Goal: Task Accomplishment & Management: Use online tool/utility

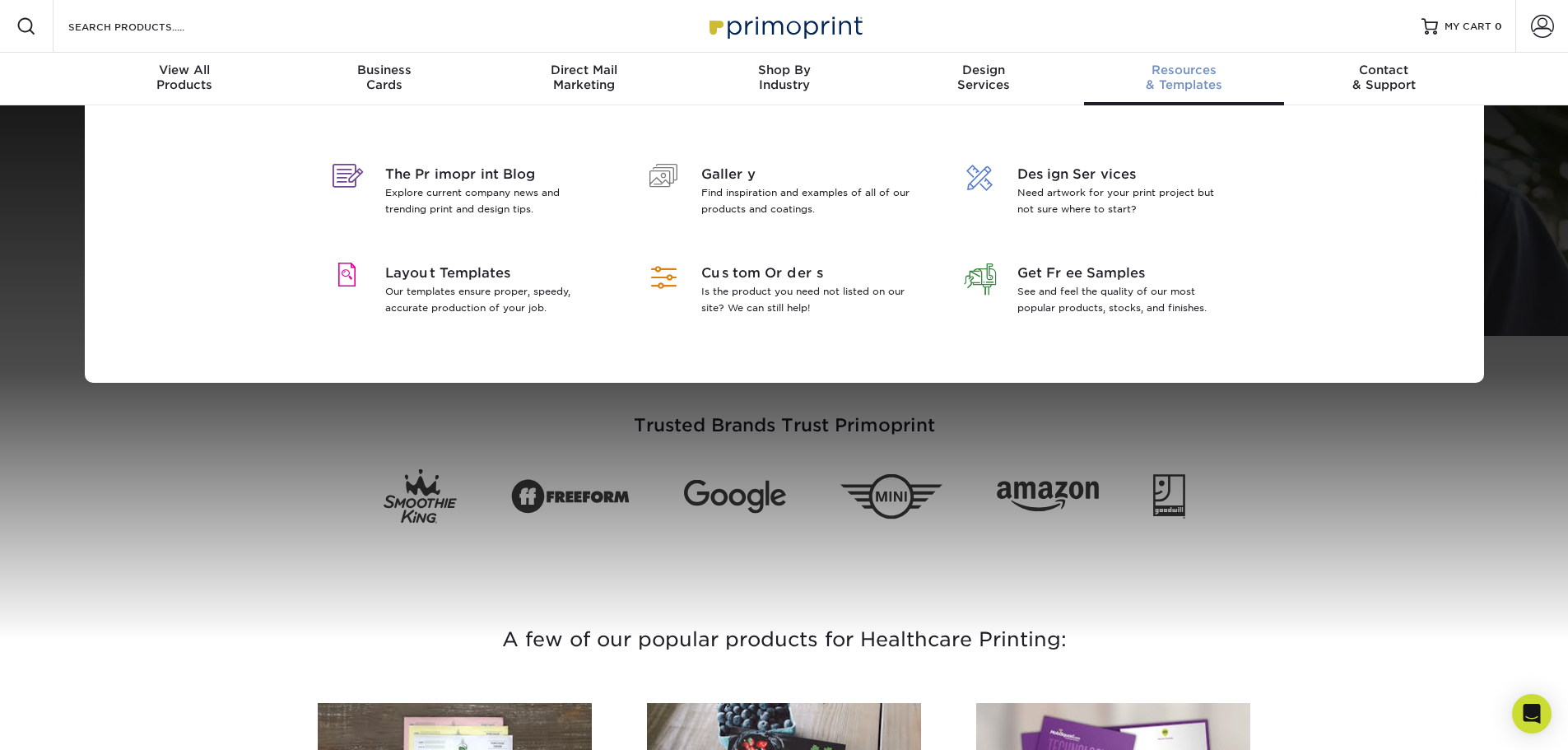
drag, startPoint x: 0, startPoint y: 0, endPoint x: 1182, endPoint y: 73, distance: 1184.3
click at [1182, 73] on span "Resources" at bounding box center [1183, 70] width 199 height 15
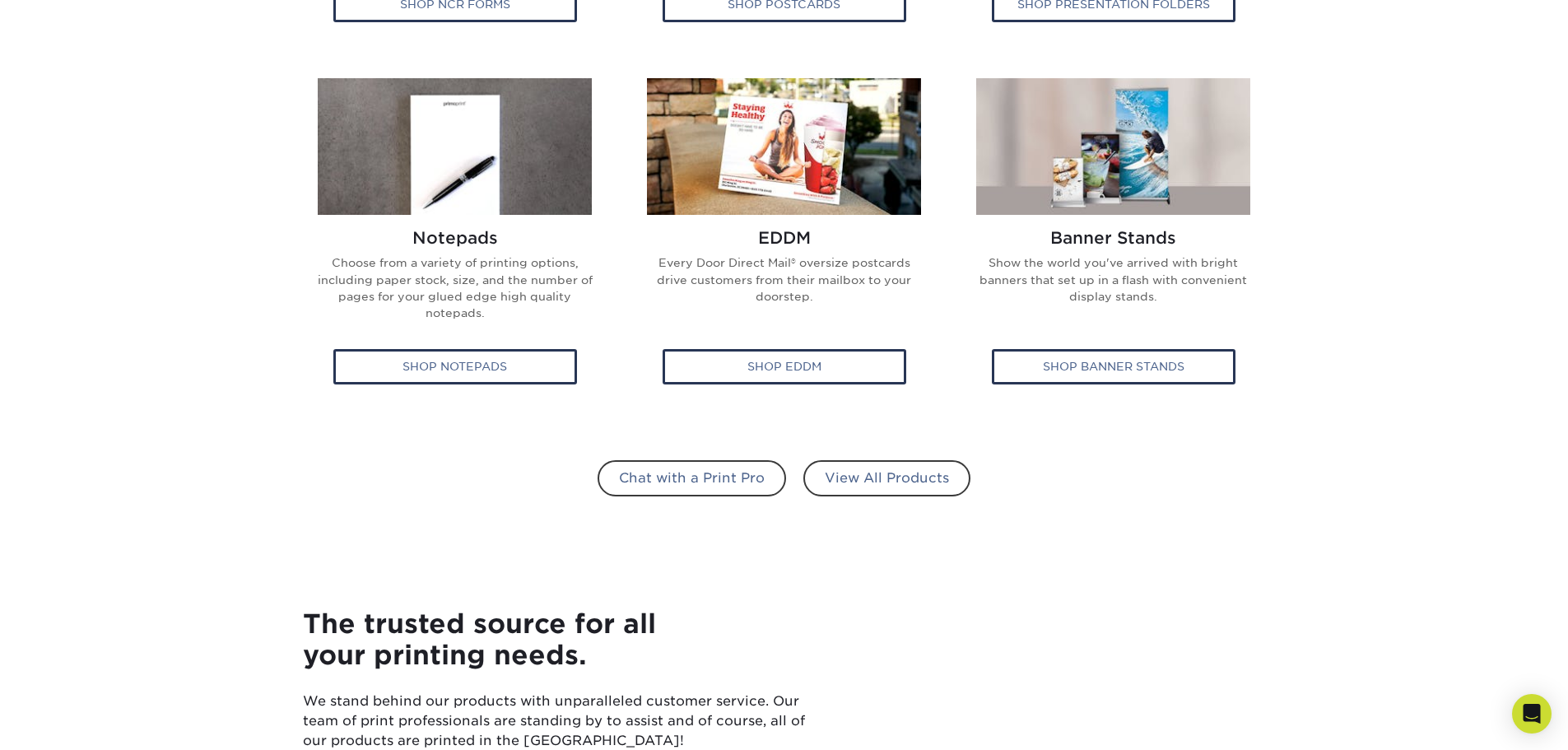
scroll to position [1069, 0]
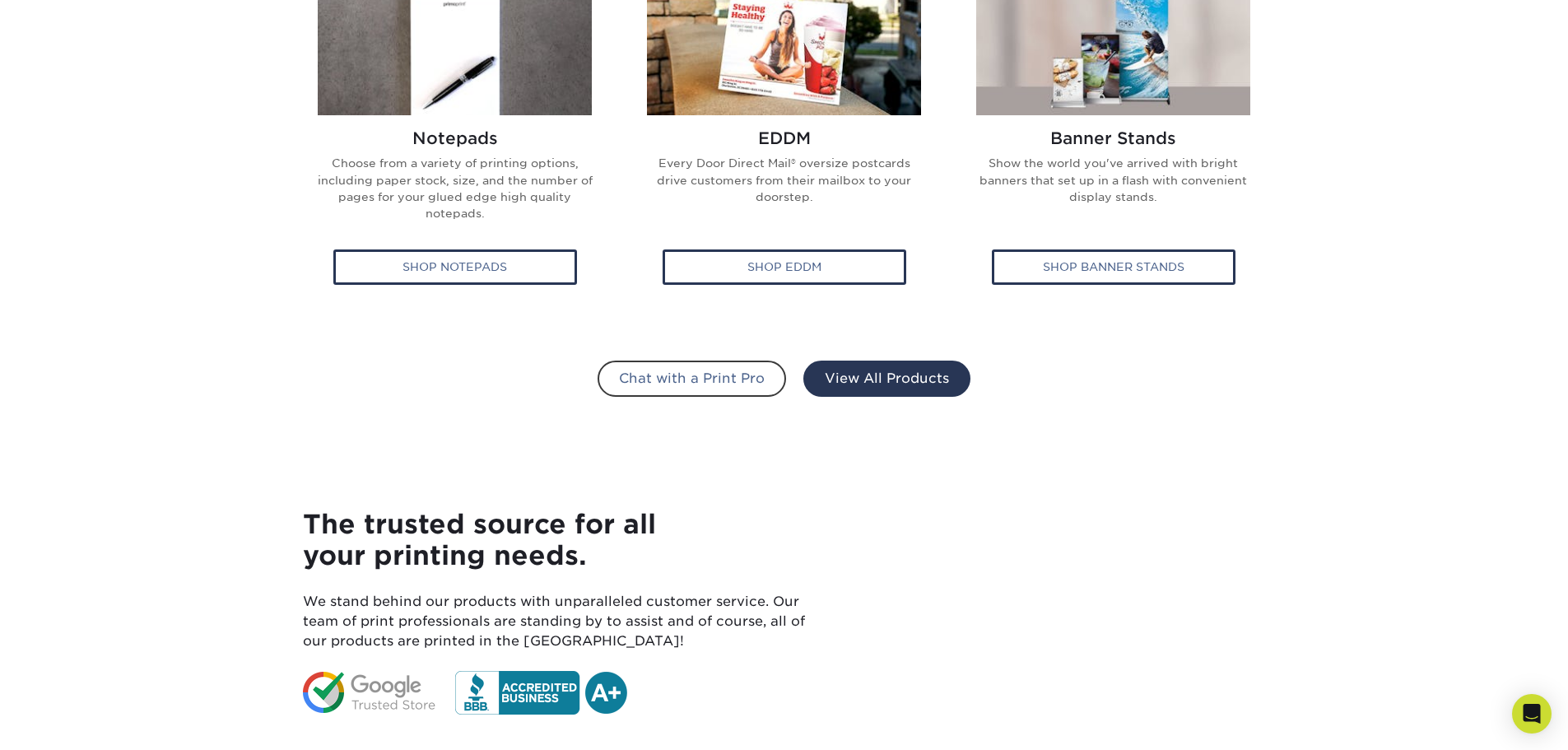
click at [849, 384] on link "View All Products" at bounding box center [886, 378] width 167 height 36
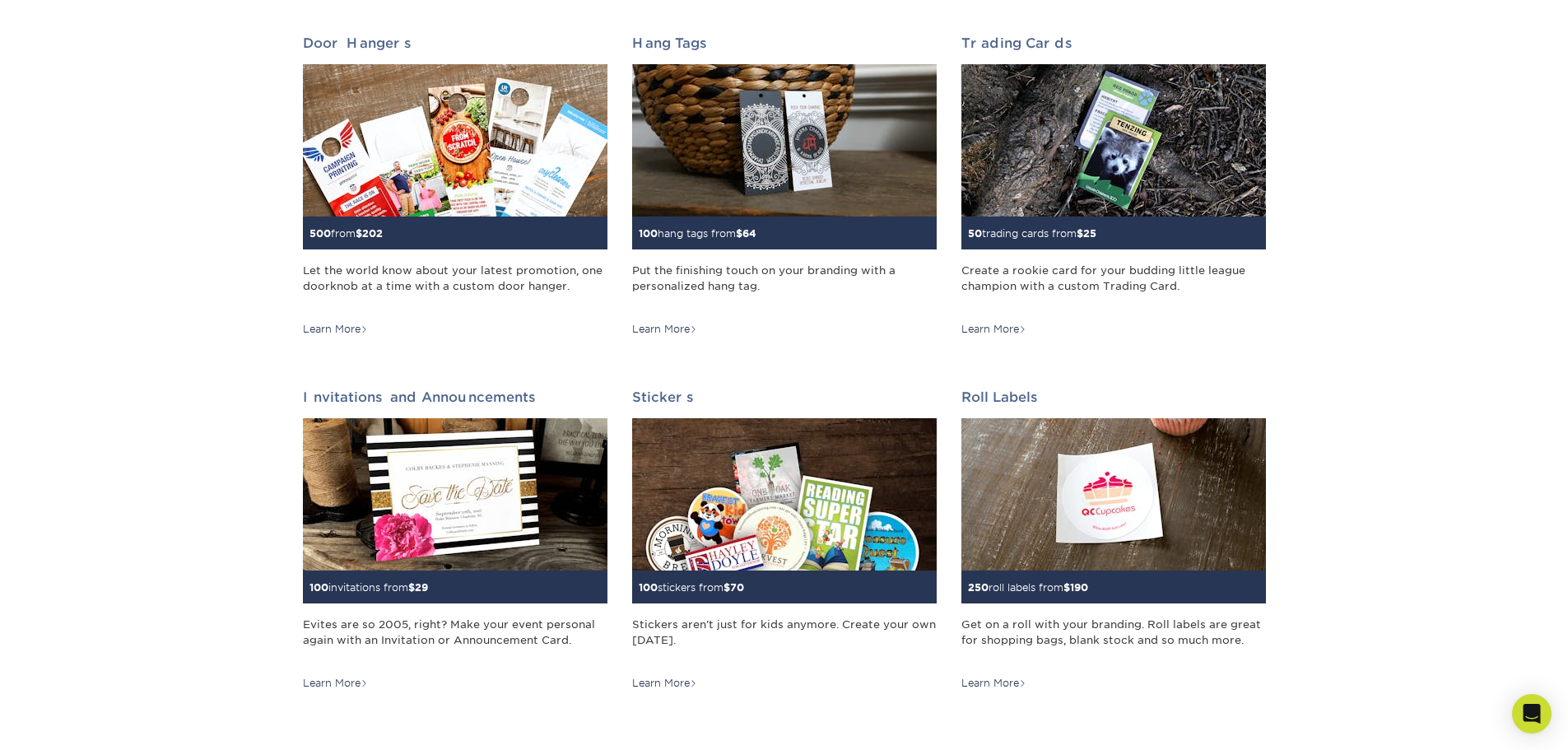
scroll to position [1316, 0]
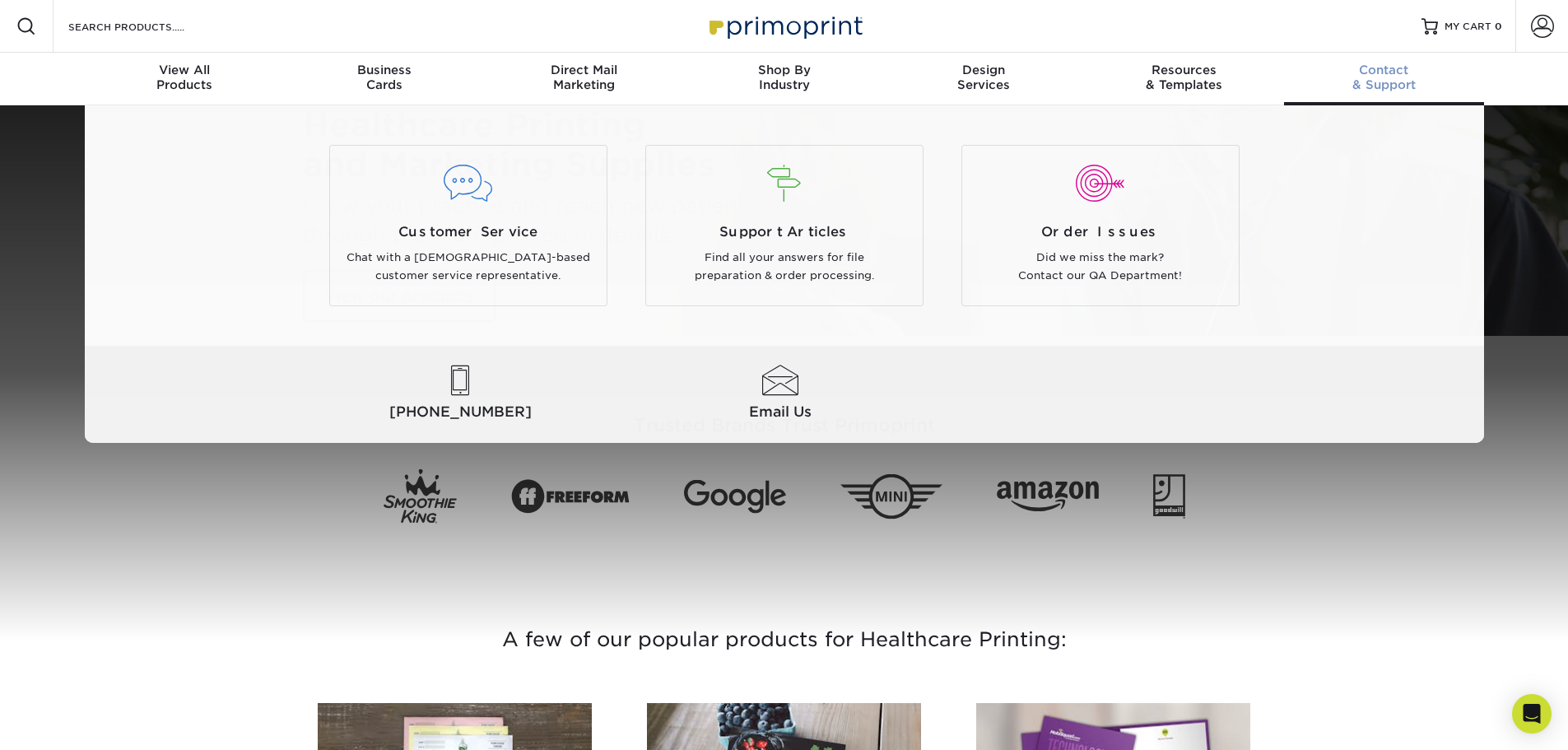
click at [1382, 71] on span "Contact" at bounding box center [1383, 70] width 199 height 15
click at [441, 242] on div "Customer Service Chat with a US-based customer service representative." at bounding box center [468, 254] width 276 height 64
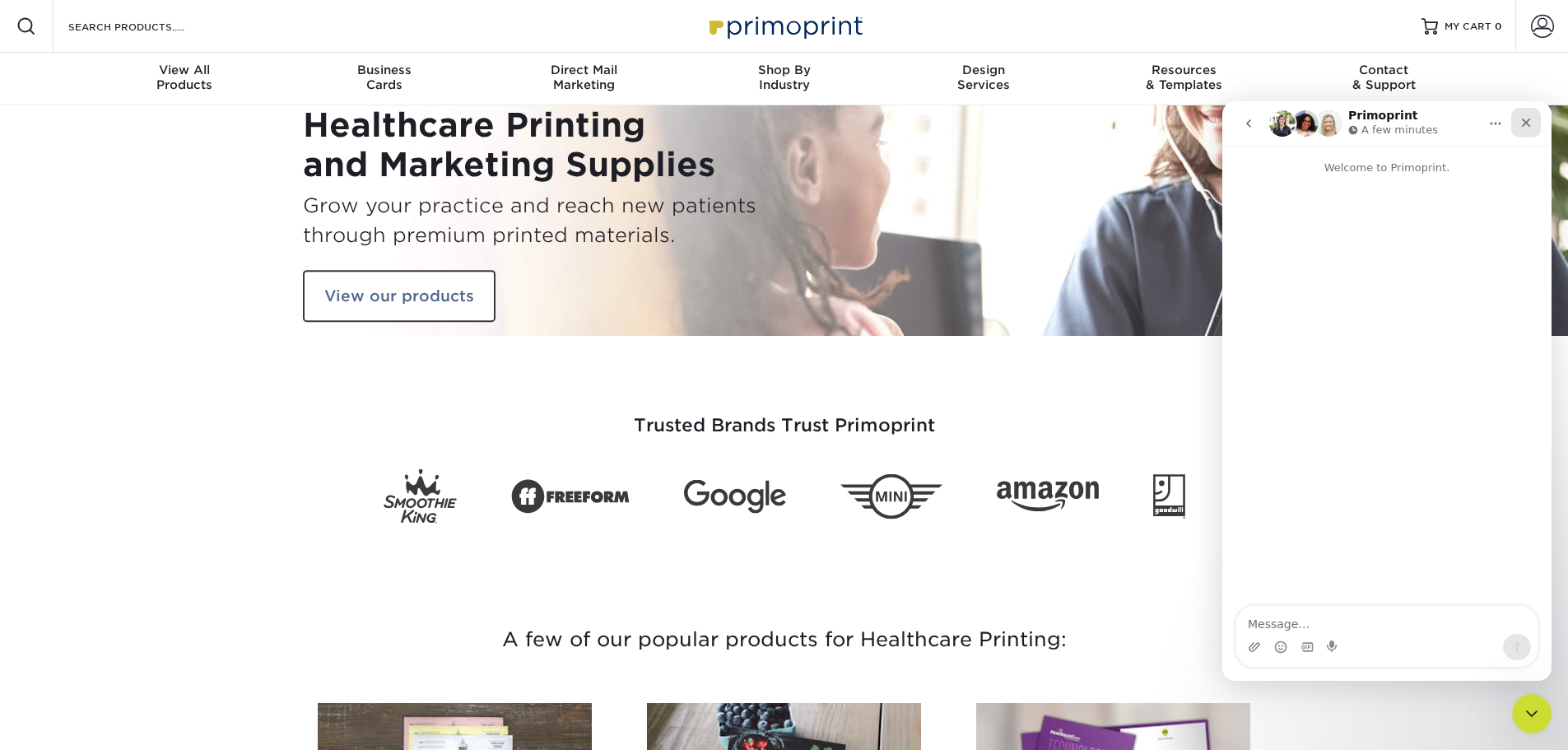
click at [1531, 119] on icon "Close" at bounding box center [1525, 122] width 13 height 13
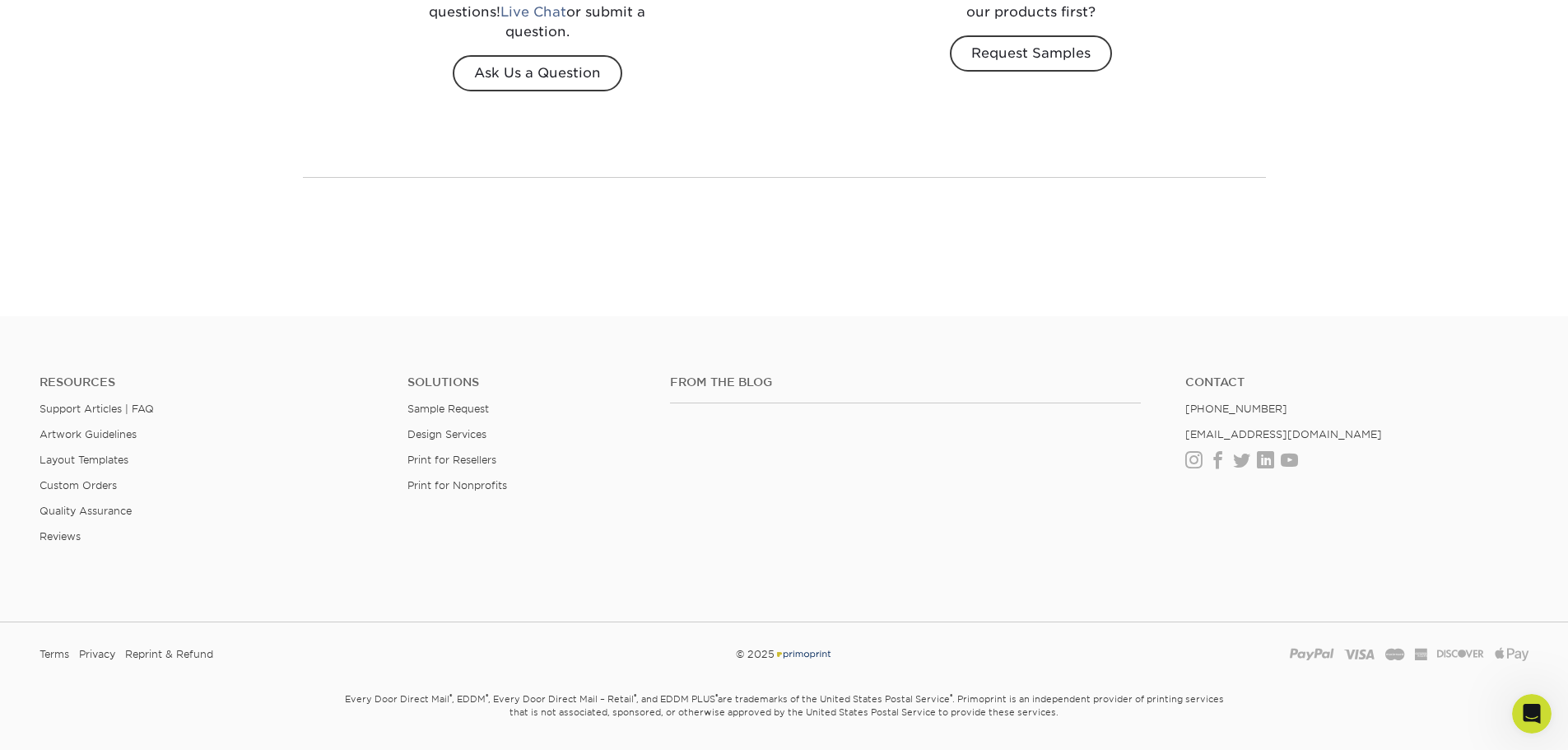
scroll to position [2386, 0]
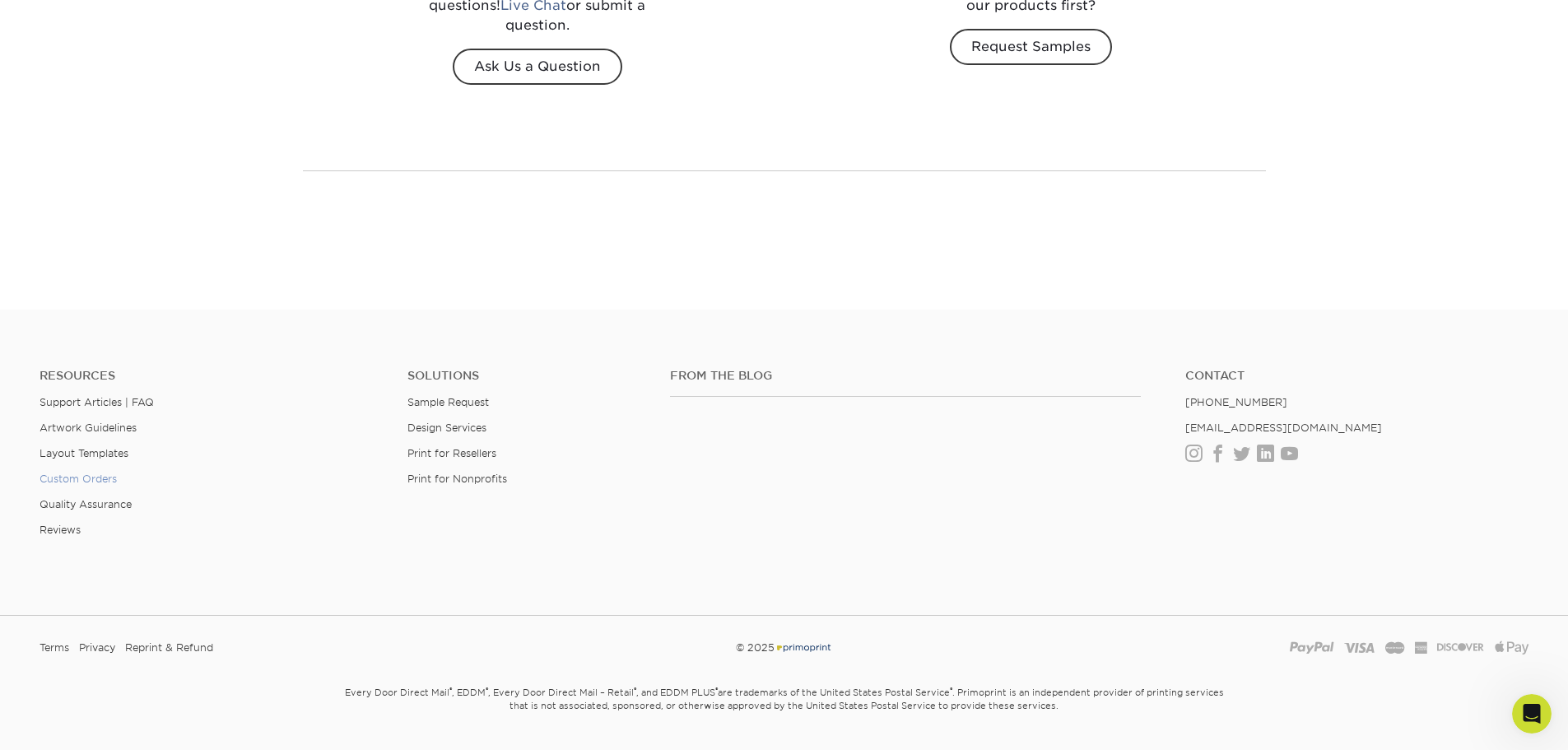
click at [74, 473] on link "Custom Orders" at bounding box center [79, 479] width 78 height 12
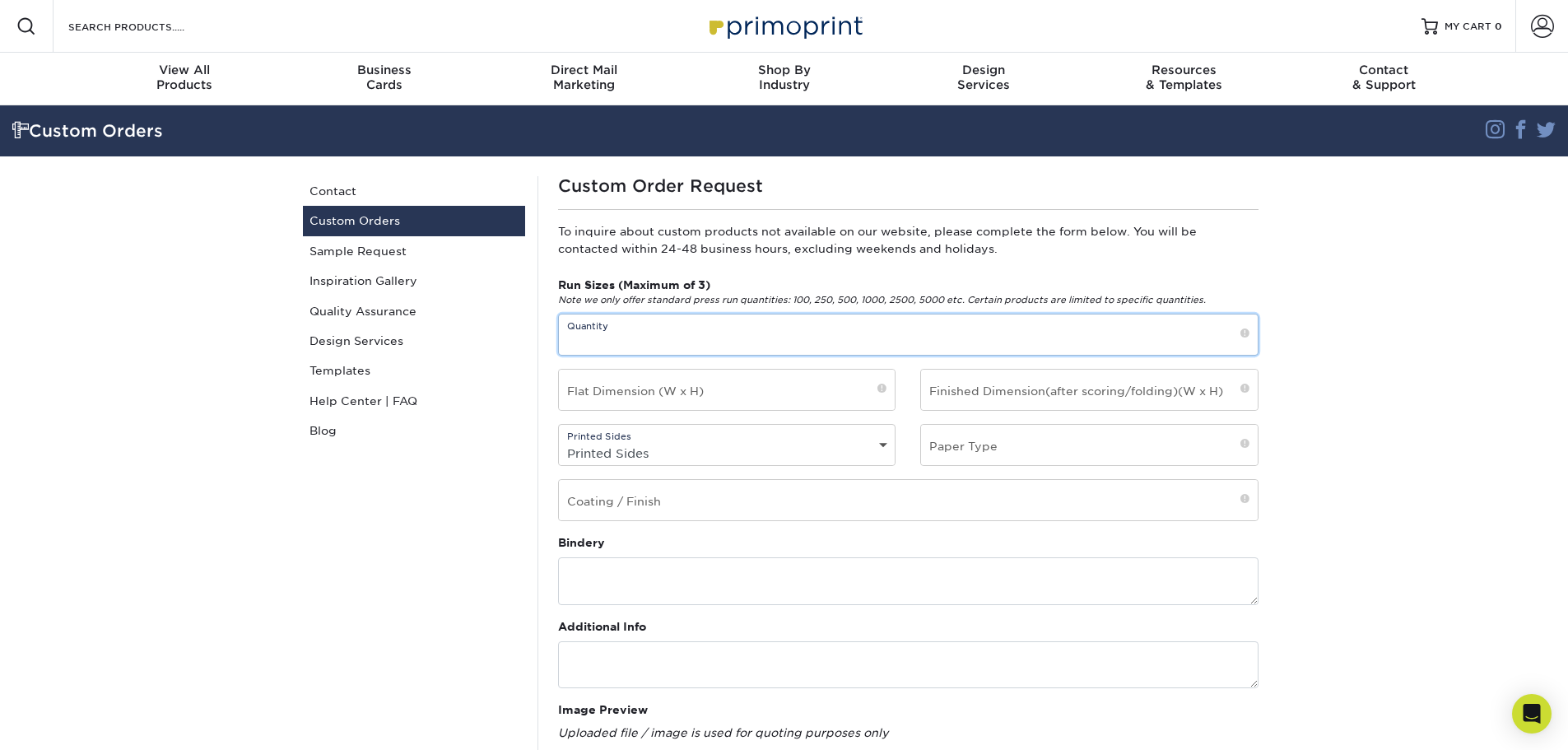
click at [716, 335] on input "text" at bounding box center [908, 334] width 698 height 40
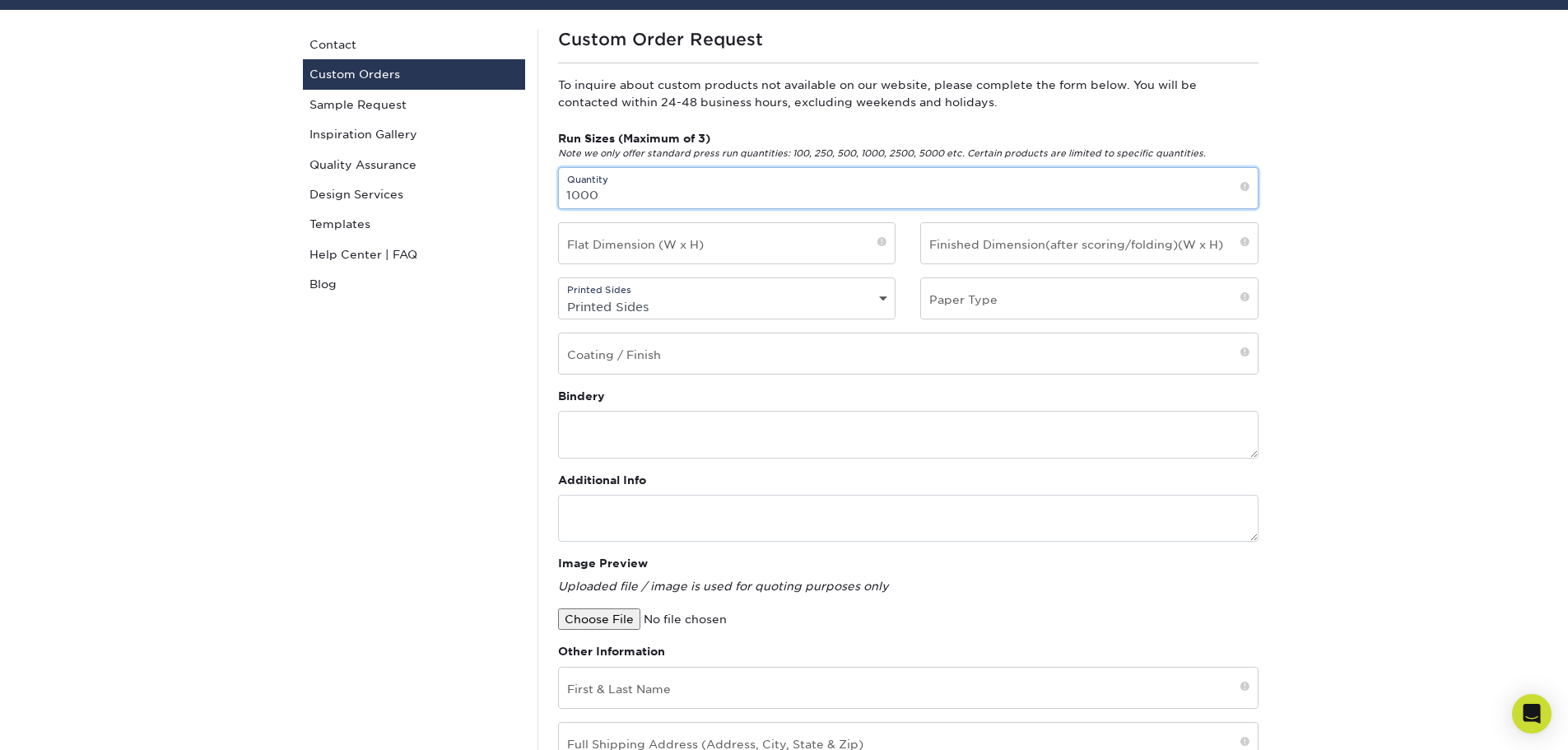
scroll to position [165, 0]
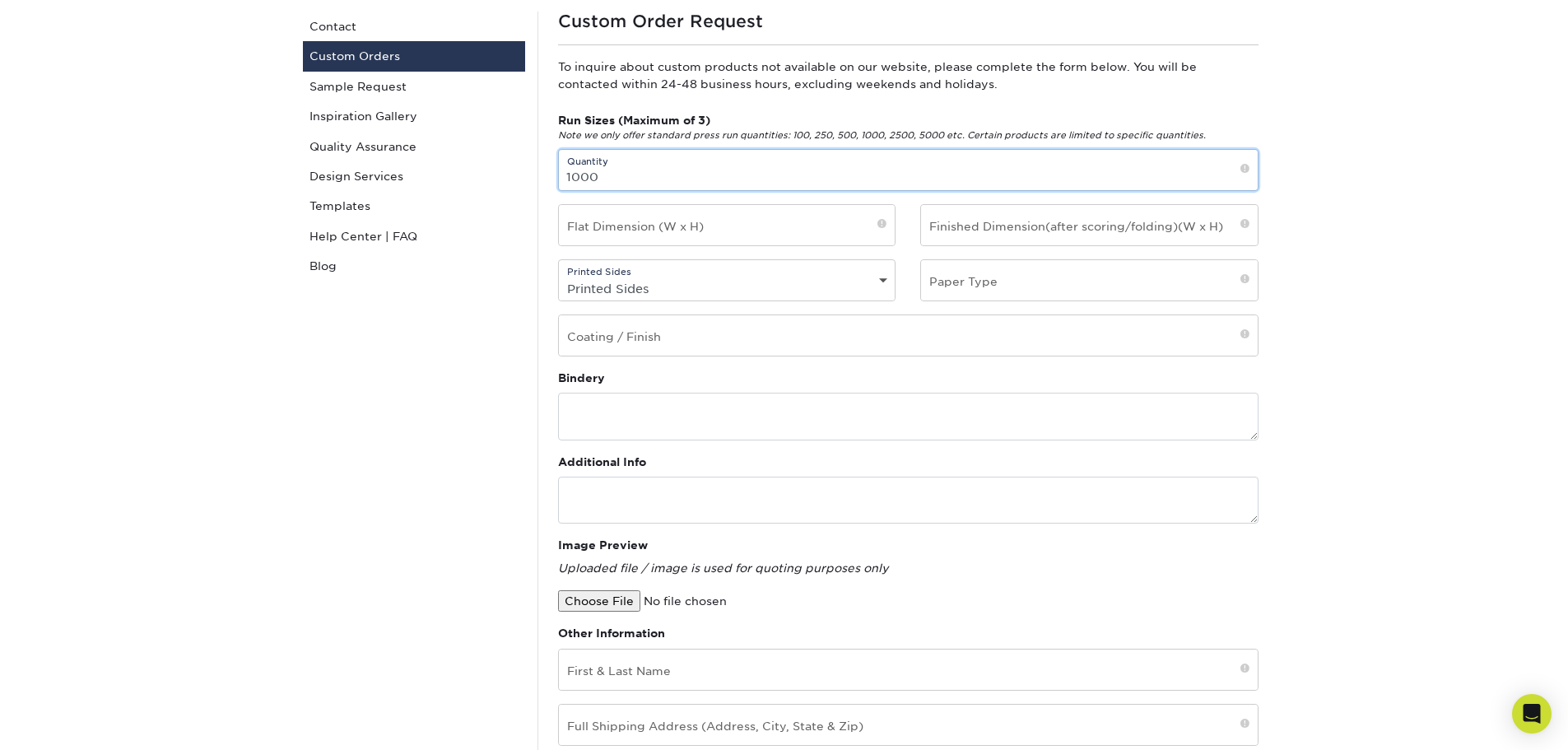
type input "1000"
click at [1039, 281] on input "text" at bounding box center [1088, 280] width 336 height 40
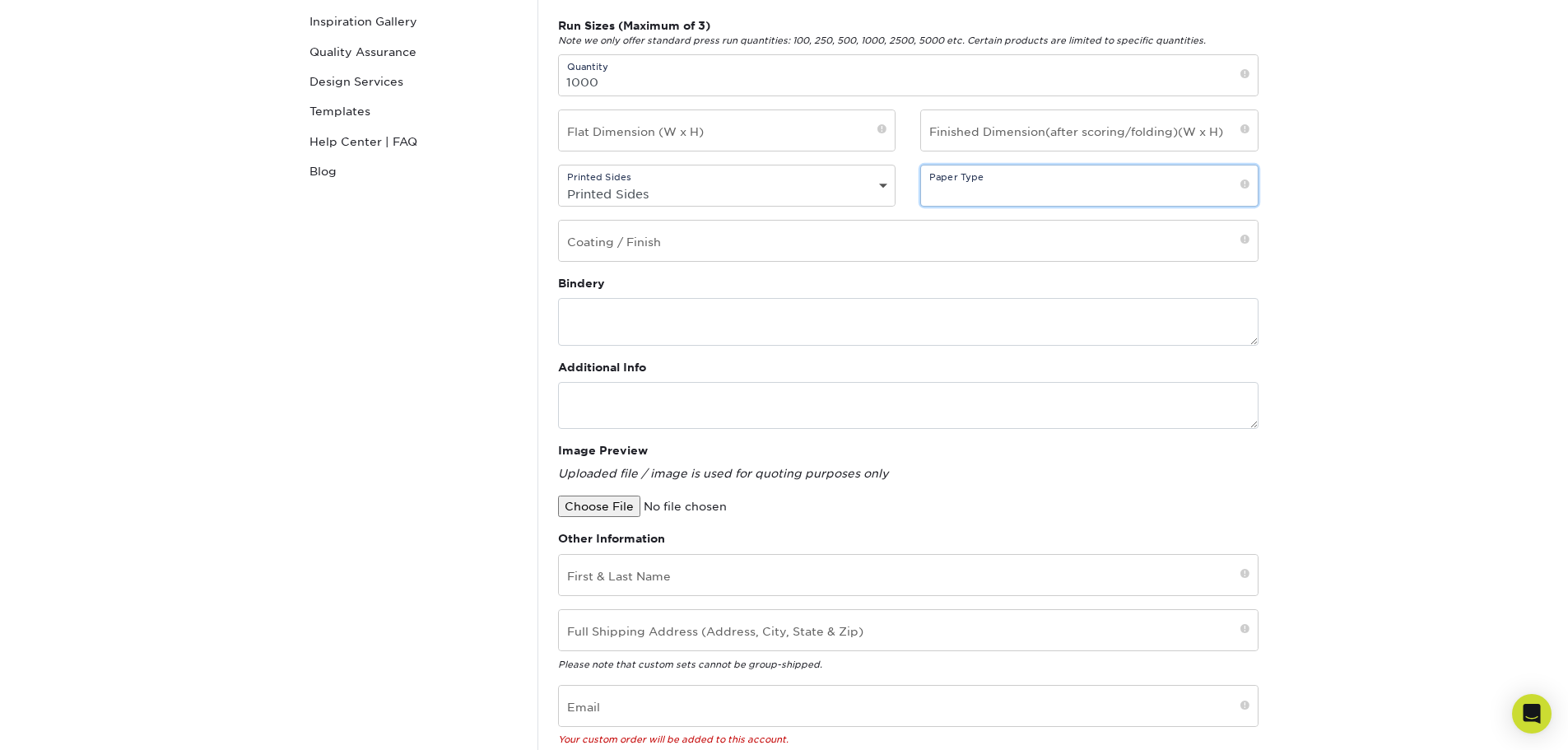
scroll to position [82, 0]
